Goal: Learn about a topic

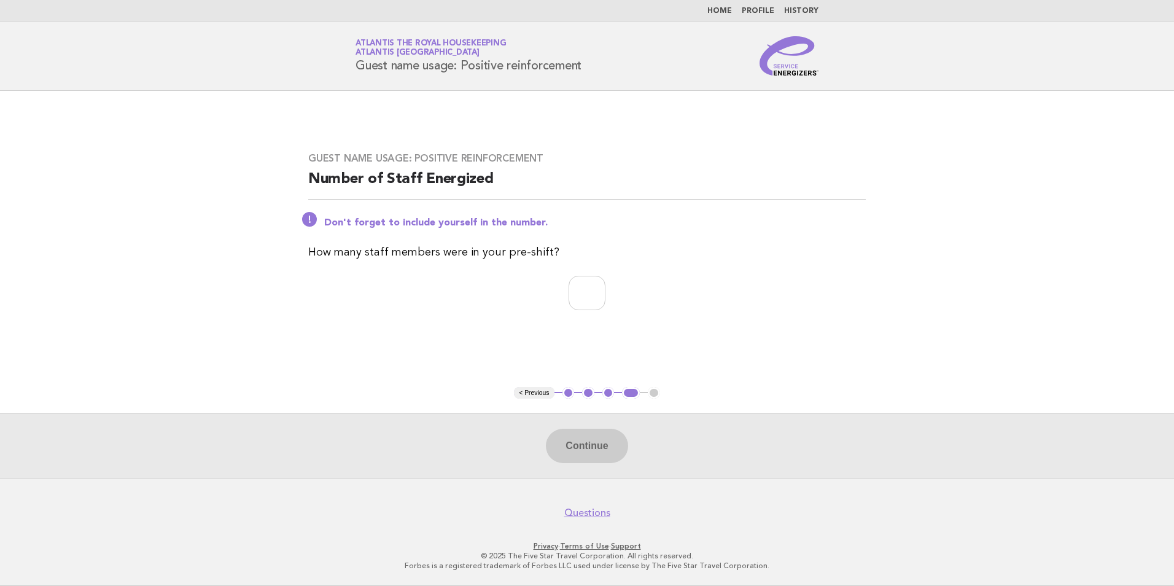
click at [570, 295] on input "number" at bounding box center [586, 293] width 37 height 34
type input "**"
click at [588, 447] on button "Continue" at bounding box center [587, 445] width 82 height 34
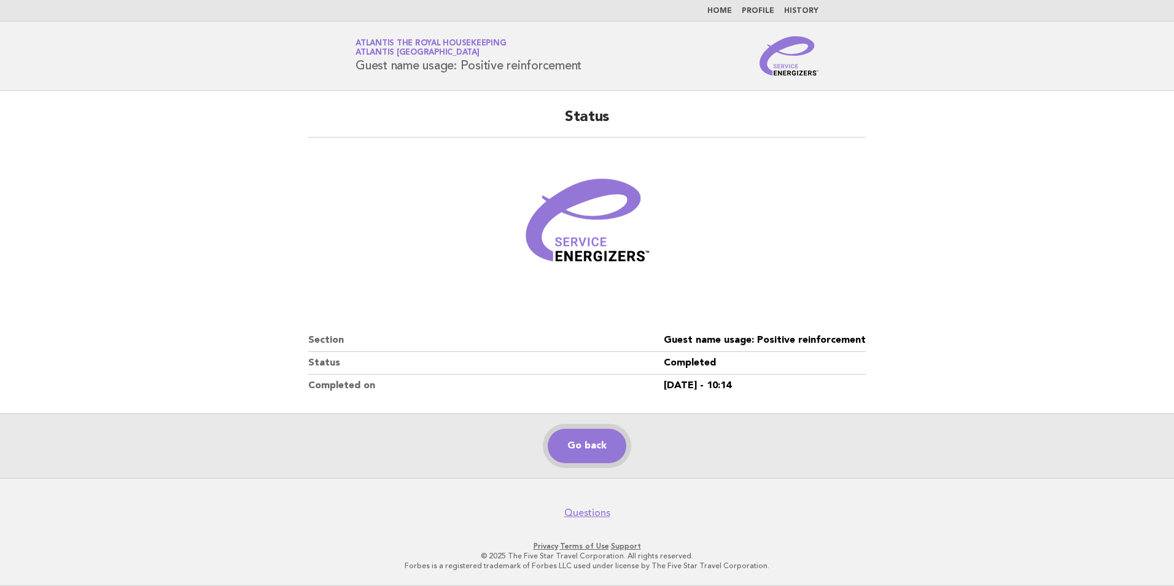
click at [600, 442] on link "Go back" at bounding box center [587, 445] width 79 height 34
click at [725, 8] on link "Home" at bounding box center [719, 10] width 25 height 7
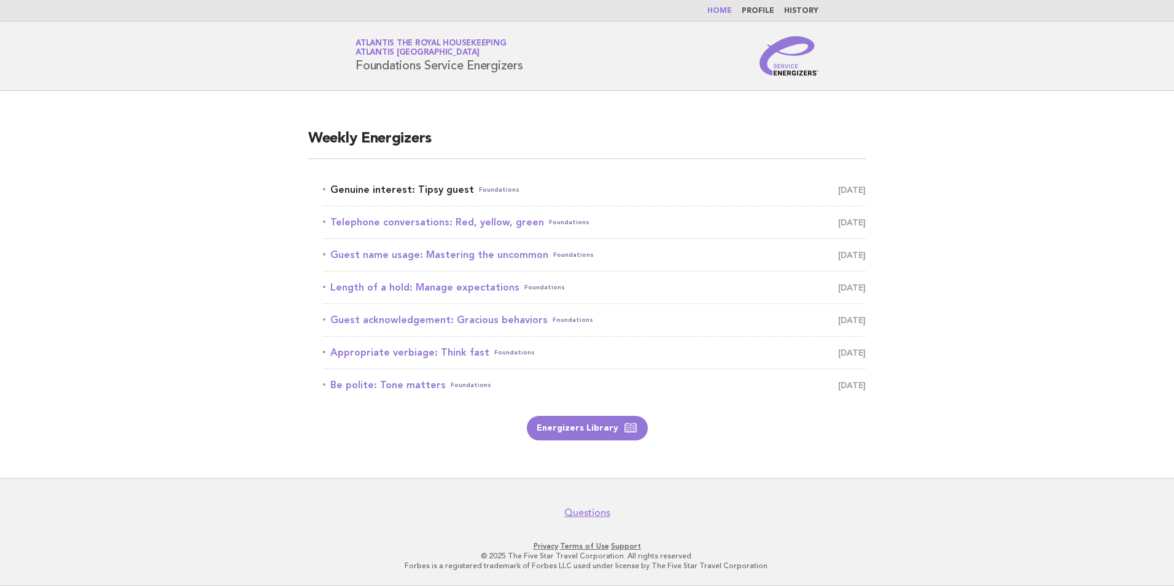
click at [419, 195] on link "Genuine interest: Tipsy guest Foundations [DATE]" at bounding box center [594, 189] width 543 height 17
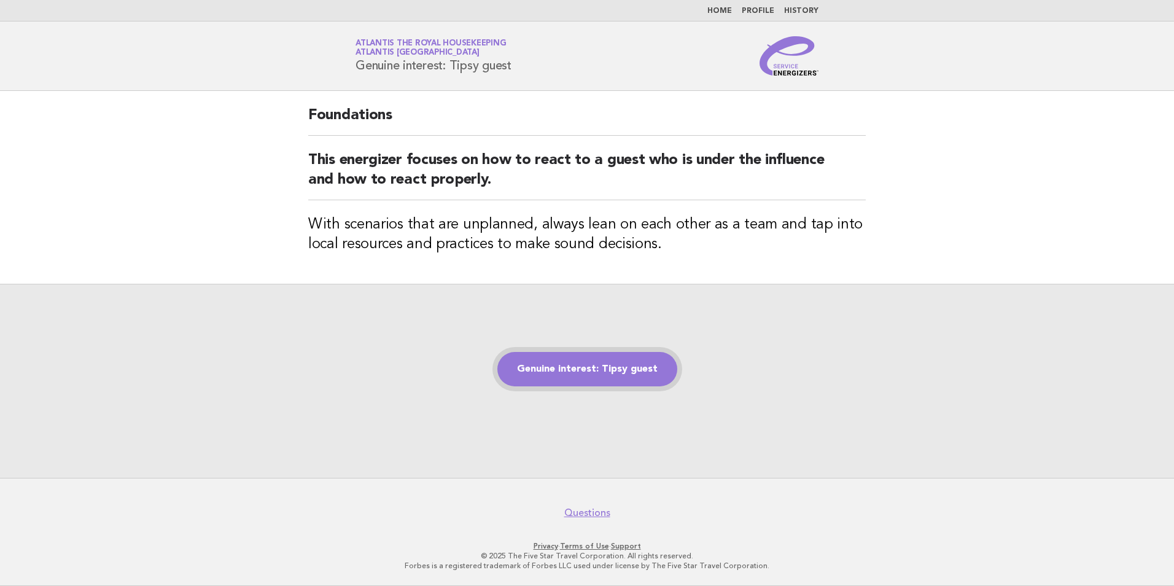
click at [605, 371] on link "Genuine interest: Tipsy guest" at bounding box center [587, 369] width 180 height 34
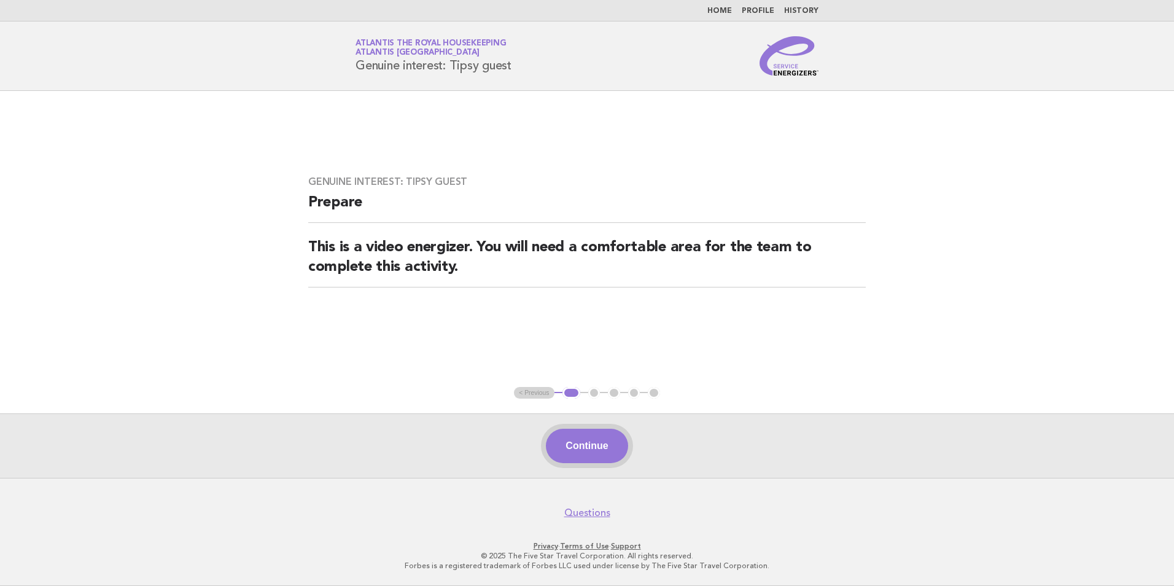
click at [598, 441] on button "Continue" at bounding box center [587, 445] width 82 height 34
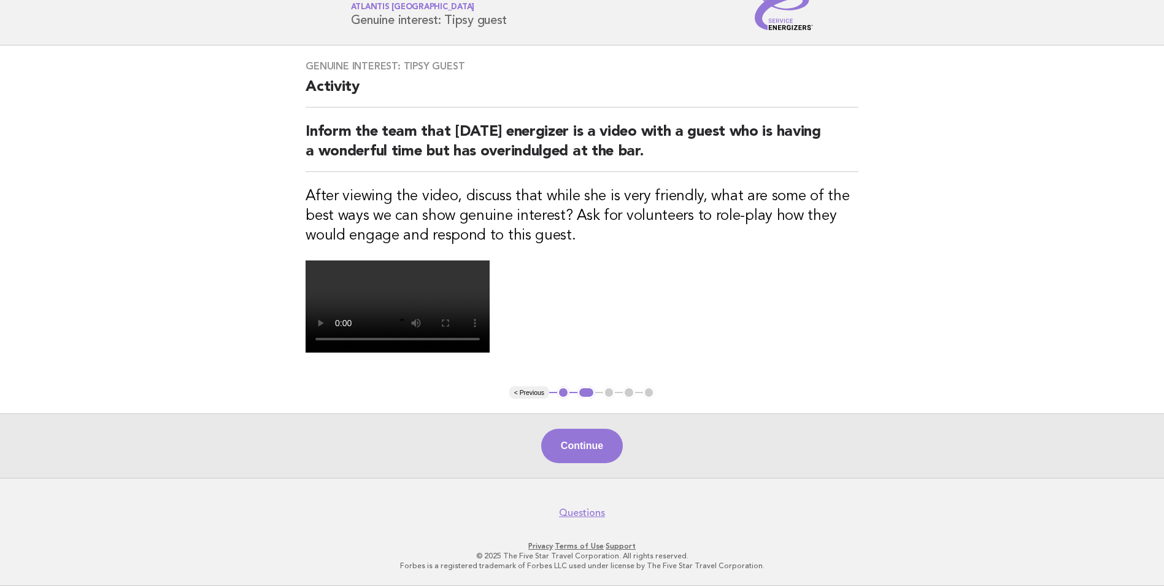
scroll to position [123, 0]
